Goal: Task Accomplishment & Management: Manage account settings

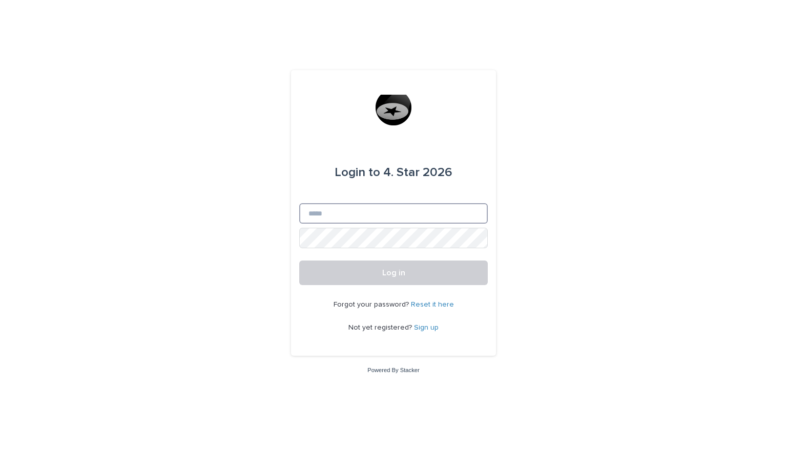
click at [374, 211] on input "Email" at bounding box center [393, 213] width 188 height 20
type input "**********"
click at [299, 261] on button "Log in" at bounding box center [393, 273] width 188 height 25
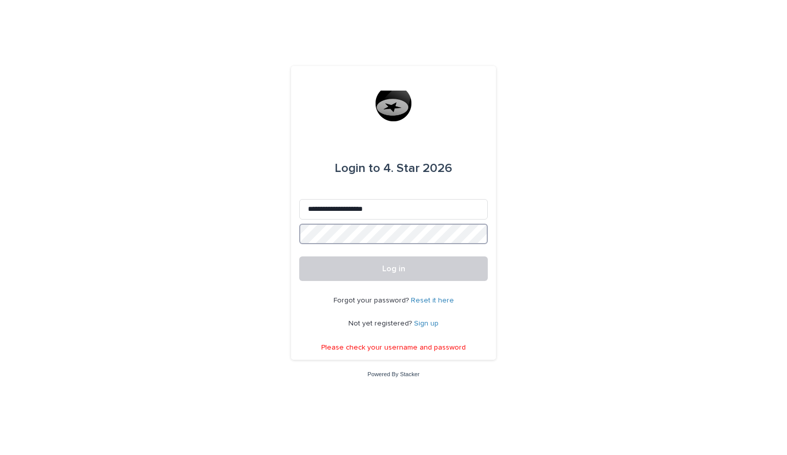
click at [299, 257] on button "Log in" at bounding box center [393, 269] width 188 height 25
